Goal: Information Seeking & Learning: Learn about a topic

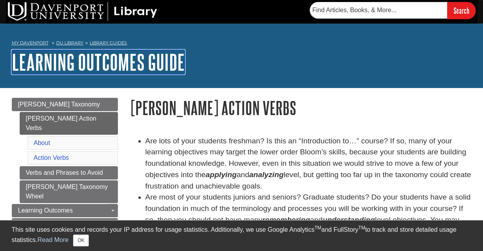
click at [64, 58] on link "Learning Outcomes Guide" at bounding box center [98, 62] width 173 height 24
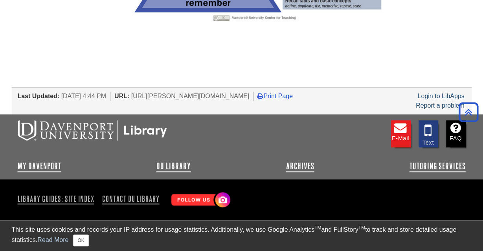
scroll to position [163, 0]
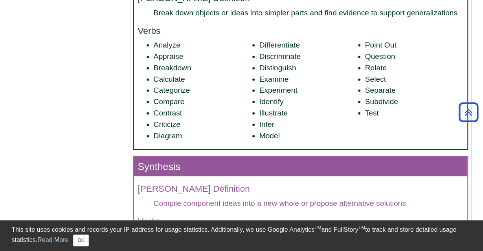
scroll to position [1021, 0]
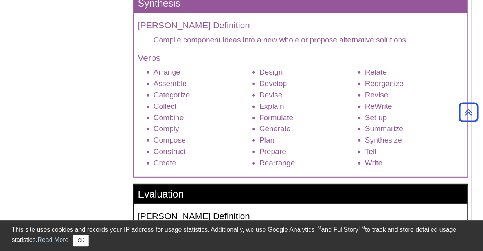
click at [235, 123] on li "Combine" at bounding box center [203, 117] width 98 height 11
